Goal: Transaction & Acquisition: Register for event/course

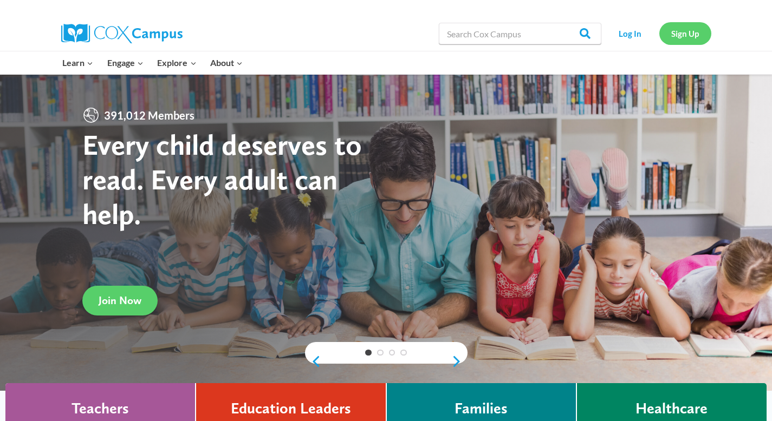
click at [262, 30] on link "Sign Up" at bounding box center [685, 33] width 52 height 22
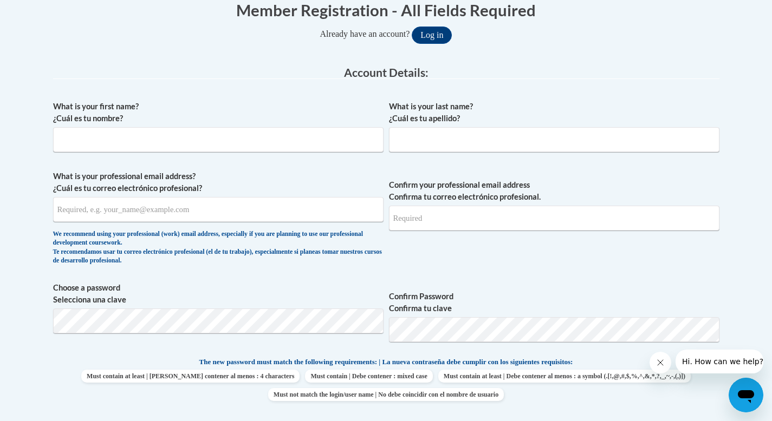
scroll to position [240, 0]
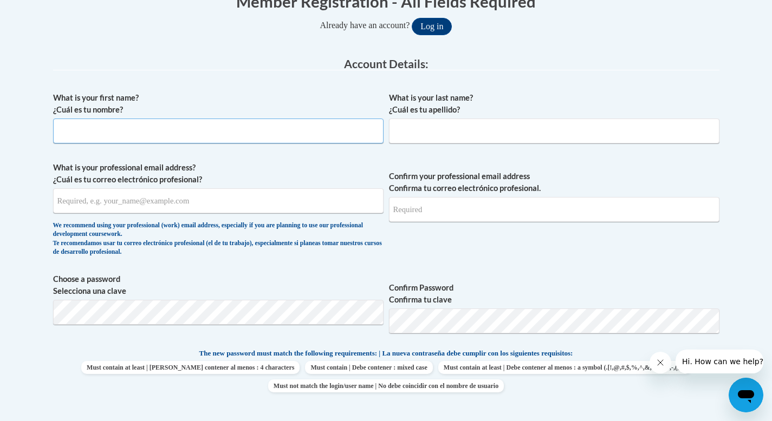
click at [311, 123] on input "What is your first name? ¿Cuál es tu nombre?" at bounding box center [218, 131] width 330 height 25
type input "Lauren"
type input "[PERSON_NAME]"
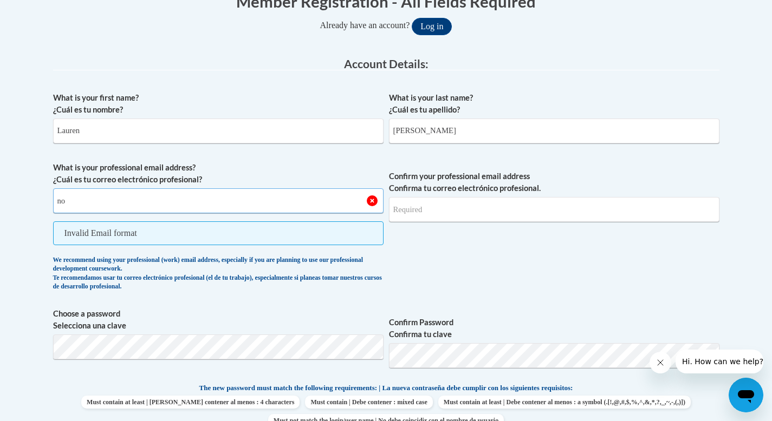
type input "n"
type input "m"
type input "[EMAIL_ADDRESS][DOMAIN_NAME]"
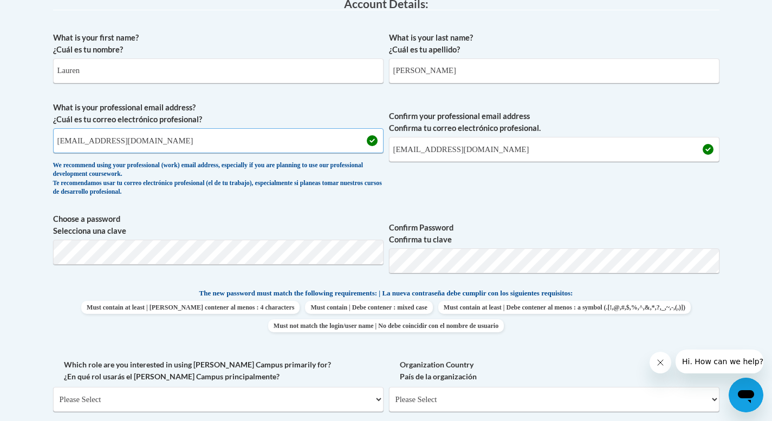
scroll to position [334, 0]
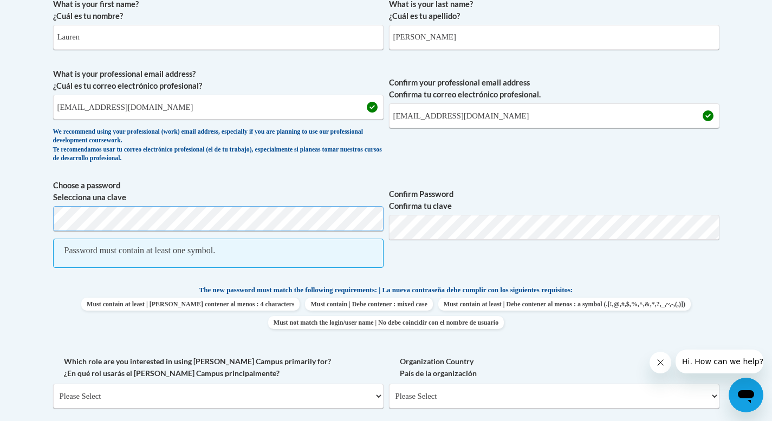
click at [71, 204] on span "Choose a password Selecciona una clave Password must contain at least one symbo…" at bounding box center [218, 230] width 330 height 100
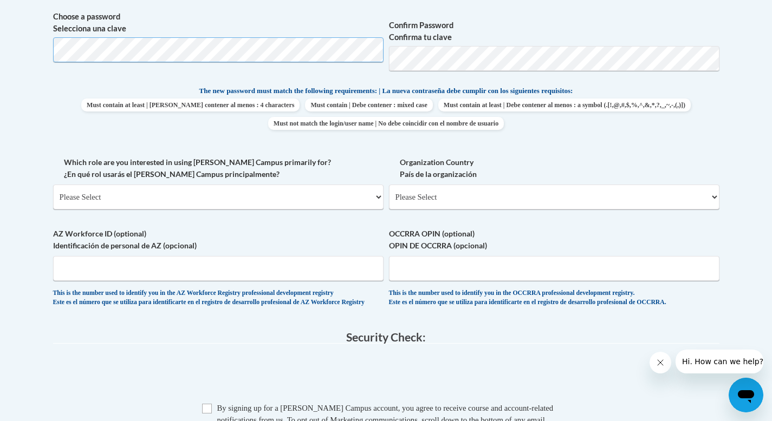
scroll to position [504, 0]
click at [329, 196] on select "Please Select College/University | Colegio/Universidad Community/Nonprofit Part…" at bounding box center [218, 196] width 330 height 25
select select "fbf2d438-af2f-41f8-98f1-81c410e29de3"
click at [53, 184] on select "Please Select College/University | Colegio/Universidad Community/Nonprofit Part…" at bounding box center [218, 196] width 330 height 25
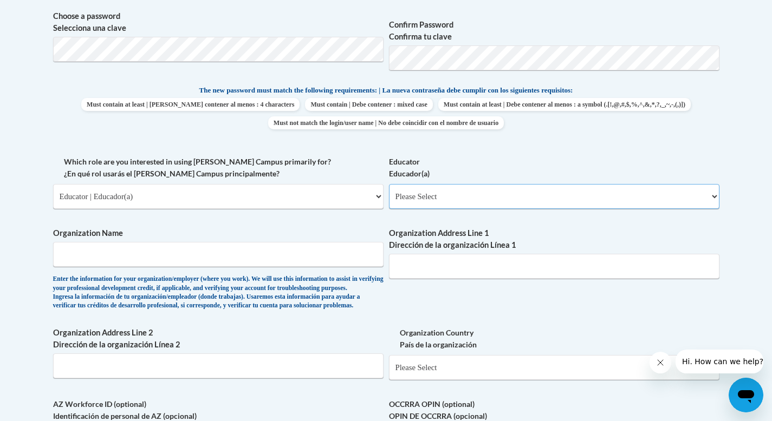
click at [491, 198] on select "Please Select Early Learning/Daycare Teacher/Family Home Care Provider | Maestr…" at bounding box center [554, 196] width 330 height 25
select select "8e40623d-54d0-45cd-9f92-5df65cd3f8cf"
click at [389, 184] on select "Please Select Early Learning/Daycare Teacher/Family Home Care Provider | Maestr…" at bounding box center [554, 196] width 330 height 25
click at [340, 263] on input "Organization Name" at bounding box center [218, 254] width 330 height 25
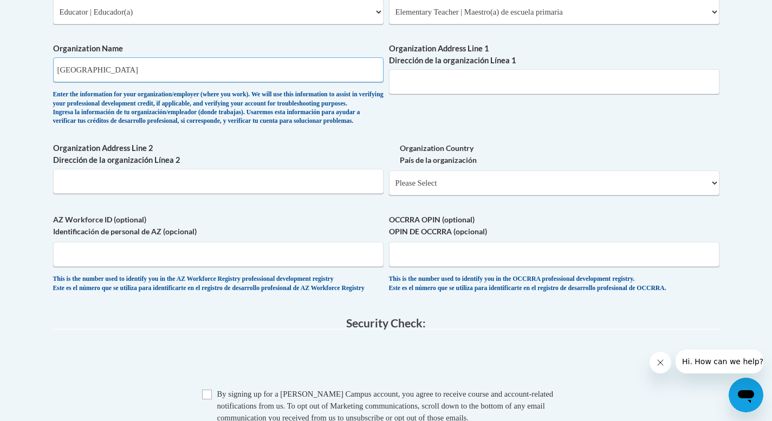
scroll to position [686, 0]
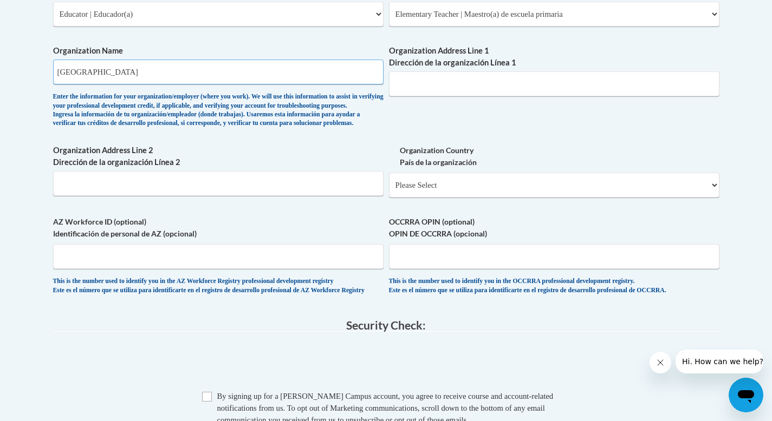
type input "West Elementary"
click at [414, 198] on select "Please Select United States | Estados Unidos Outside of the United States | Fue…" at bounding box center [554, 185] width 330 height 25
select select "ad49bcad-a171-4b2e-b99c-48b446064914"
click at [389, 190] on select "Please Select United States | Estados Unidos Outside of the United States | Fue…" at bounding box center [554, 185] width 330 height 25
select select
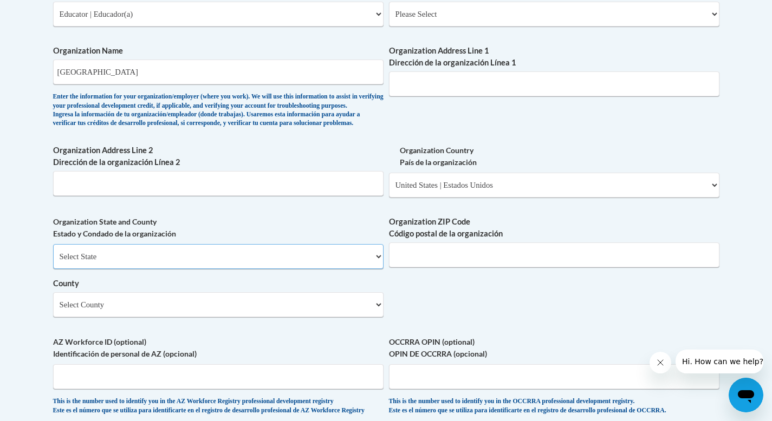
click at [355, 269] on select "Select State Alabama Alaska Arizona Arkansas California Colorado Connecticut De…" at bounding box center [218, 256] width 330 height 25
select select "Mississippi"
click at [53, 262] on select "Select State Alabama Alaska Arizona Arkansas California Colorado Connecticut De…" at bounding box center [218, 256] width 330 height 25
click at [465, 268] on input "Organization ZIP Code Código postal de la organización" at bounding box center [554, 255] width 330 height 25
type input "39769"
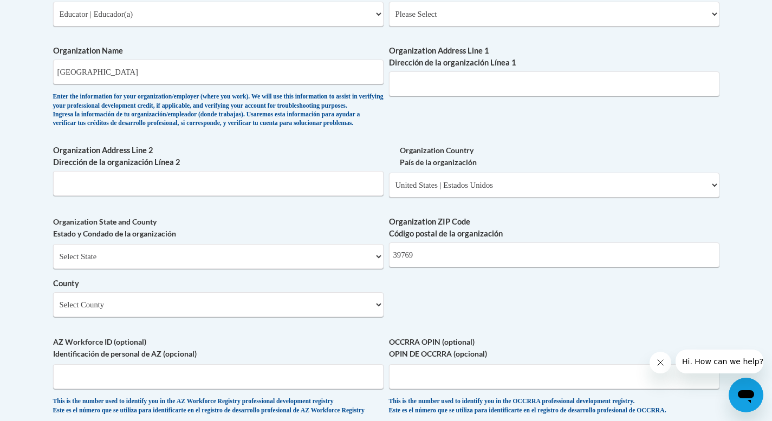
click at [556, 127] on div "What is your first name? ¿Cuál es tu nombre? Lauren What is your last name? ¿Cu…" at bounding box center [386, 33] width 666 height 785
click at [308, 316] on select "Select County Adams Alcorn Amite Attala Benton Bolivar Calhoun Carroll Chickasa…" at bounding box center [218, 304] width 330 height 25
select select "Oktibbeha"
click at [53, 310] on select "Select County Adams Alcorn Amite Attala Benton Bolivar Calhoun Carroll Chickasa…" at bounding box center [218, 304] width 330 height 25
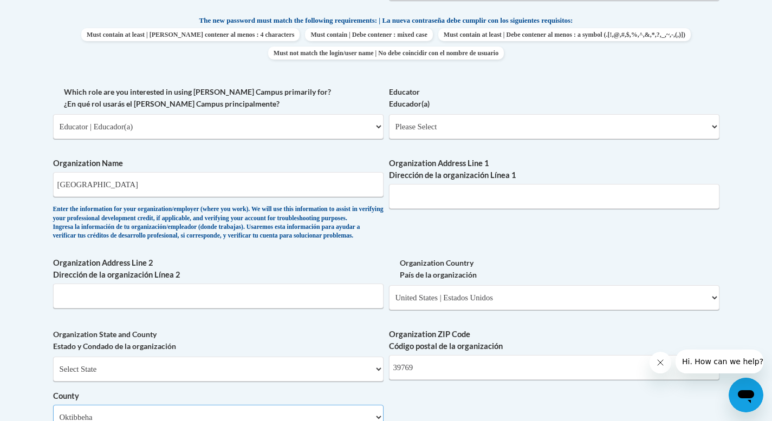
scroll to position [570, 0]
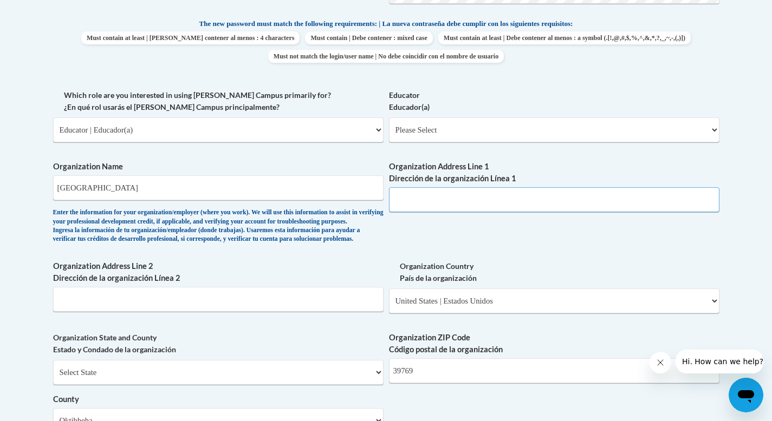
click at [426, 212] on input "Organization Address Line 1 Dirección de la organización Línea 1" at bounding box center [554, 199] width 330 height 25
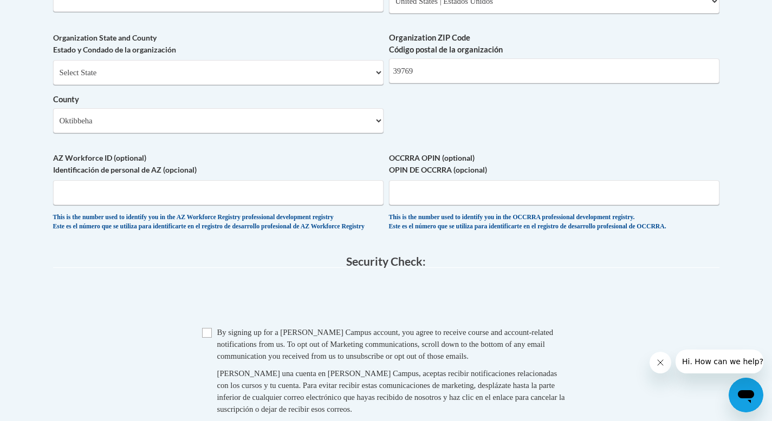
scroll to position [877, 0]
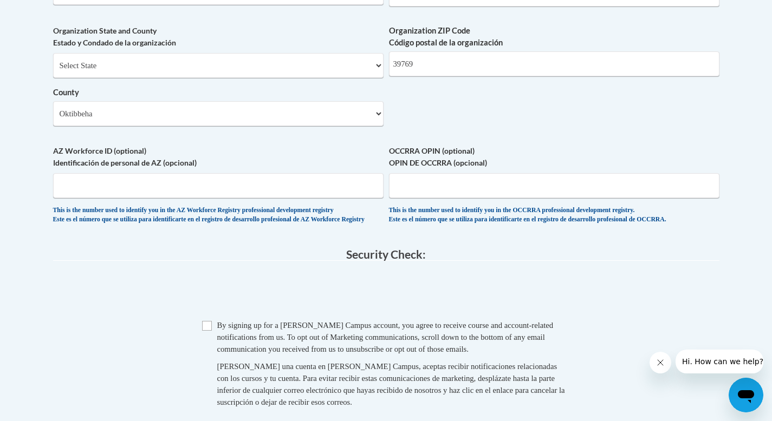
type input "127 sturgis-maben rd"
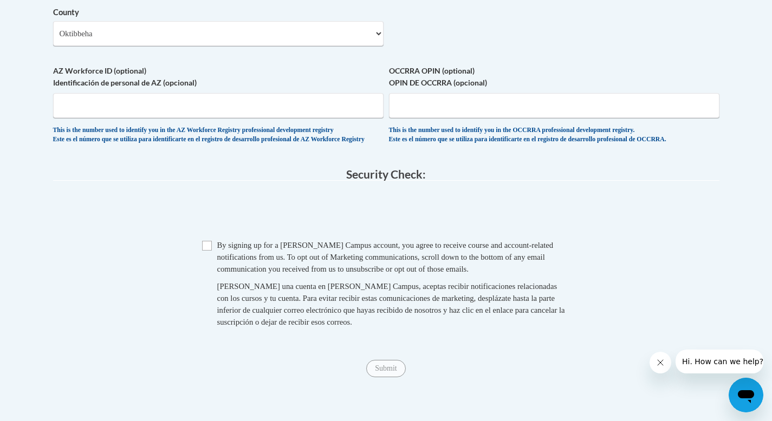
scroll to position [967, 0]
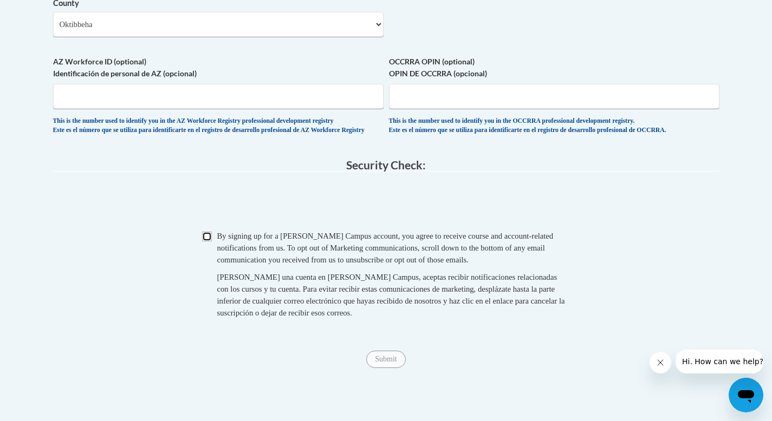
click at [206, 242] on input "Checkbox" at bounding box center [207, 237] width 10 height 10
checkbox input "true"
click at [385, 368] on input "Submit" at bounding box center [385, 359] width 39 height 17
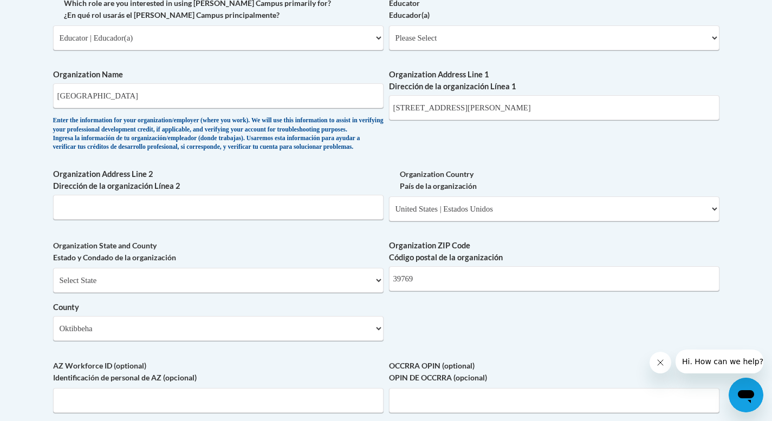
scroll to position [662, 0]
